Goal: Transaction & Acquisition: Download file/media

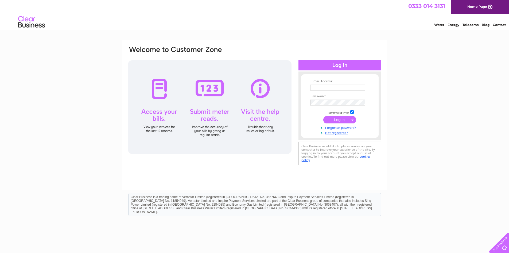
type input "aman_pizzahut@hotmail.co.uk"
click at [338, 118] on input "submit" at bounding box center [339, 119] width 33 height 7
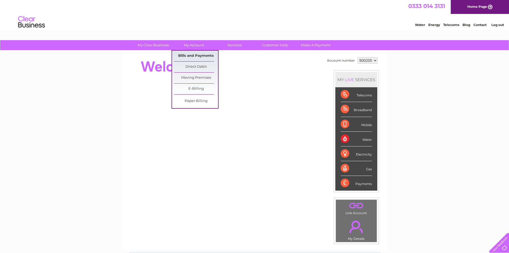
click at [193, 55] on link "Bills and Payments" at bounding box center [196, 56] width 44 height 11
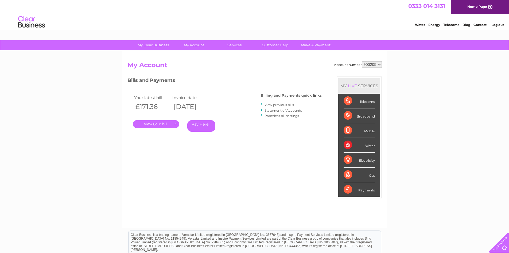
click at [275, 104] on link "View previous bills" at bounding box center [279, 105] width 29 height 4
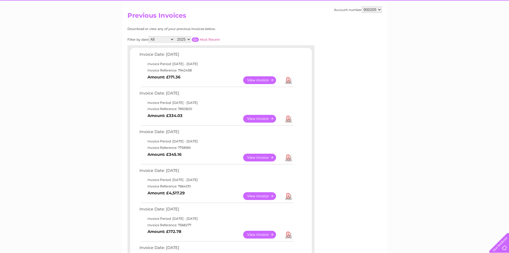
scroll to position [43, 0]
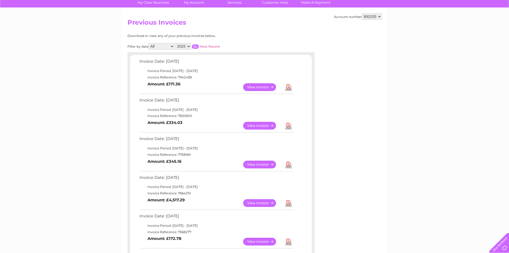
click at [289, 125] on link "Download" at bounding box center [288, 126] width 7 height 8
click at [289, 87] on link "Download" at bounding box center [288, 87] width 7 height 8
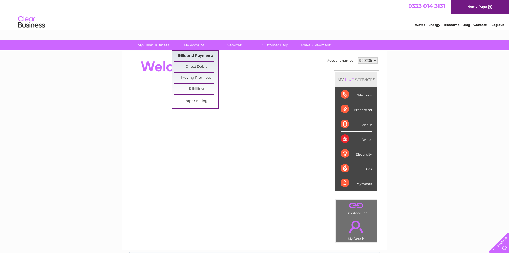
click at [200, 53] on link "Bills and Payments" at bounding box center [196, 56] width 44 height 11
